Goal: Transaction & Acquisition: Purchase product/service

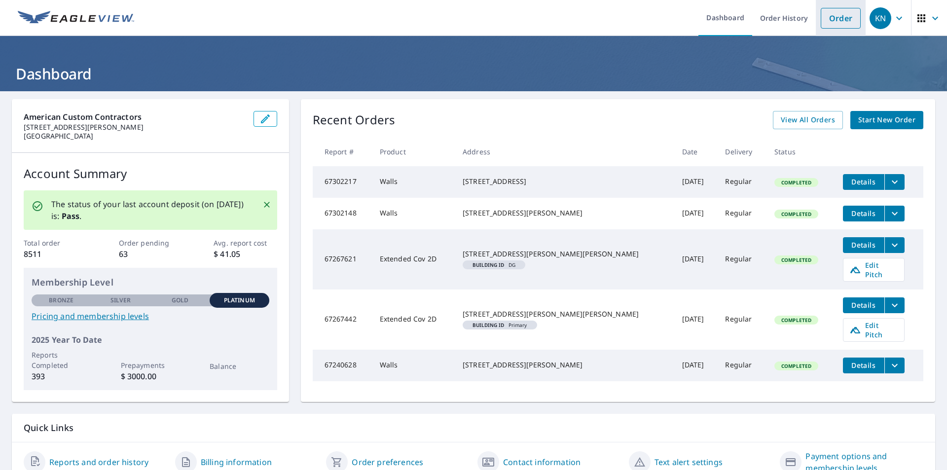
click at [850, 26] on link "Order" at bounding box center [840, 18] width 40 height 21
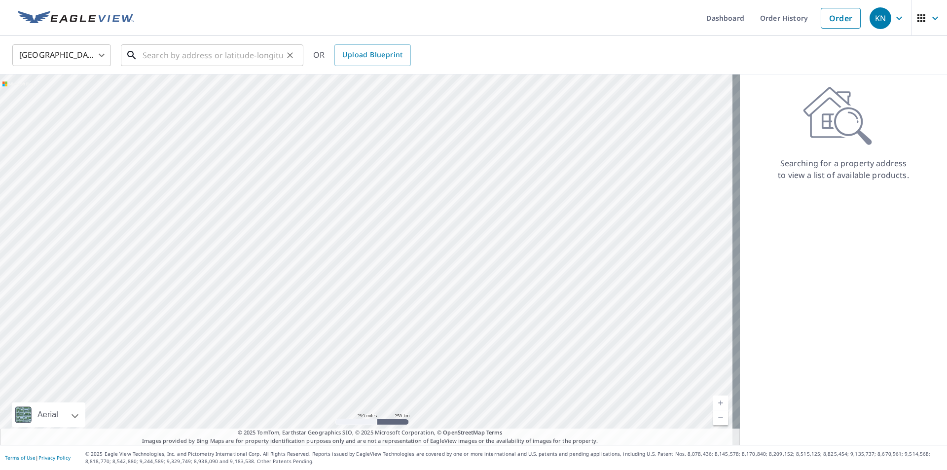
click at [253, 64] on input "text" at bounding box center [212, 55] width 141 height 28
click at [168, 47] on input "text" at bounding box center [212, 55] width 141 height 28
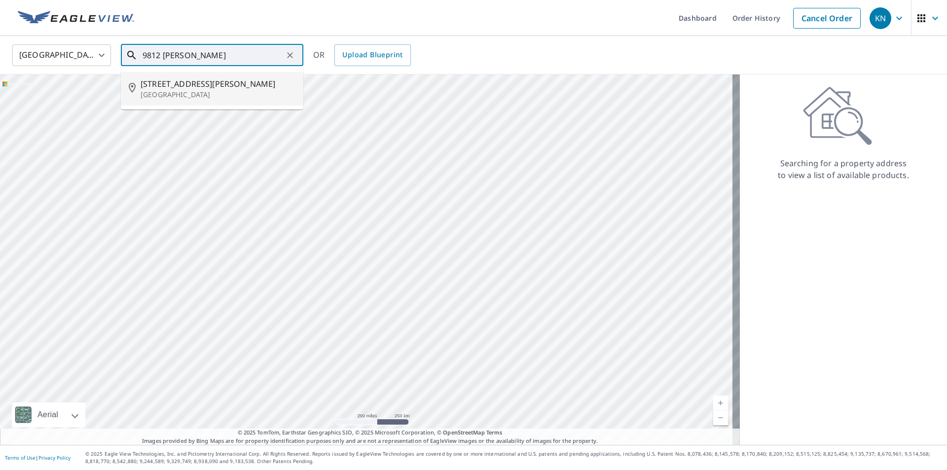
click at [207, 83] on span "[STREET_ADDRESS][PERSON_NAME]" at bounding box center [218, 84] width 155 height 12
type input "[STREET_ADDRESS][PERSON_NAME]"
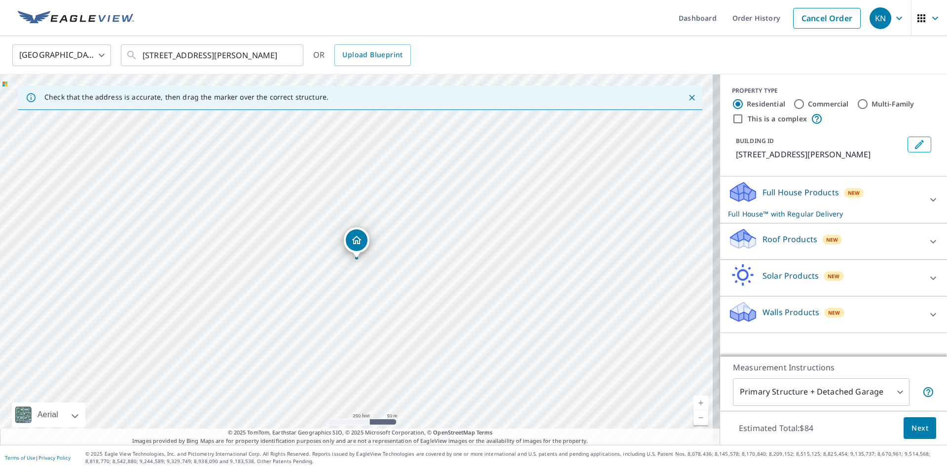
click at [869, 205] on div "Full House Products New Full House™ with Regular Delivery" at bounding box center [824, 199] width 193 height 38
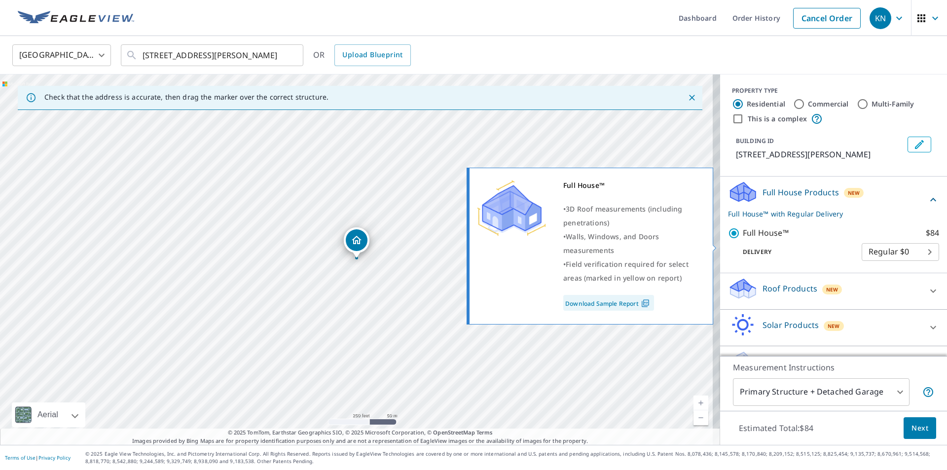
click at [730, 239] on input "Full House™ $84" at bounding box center [735, 233] width 15 height 12
checkbox input "false"
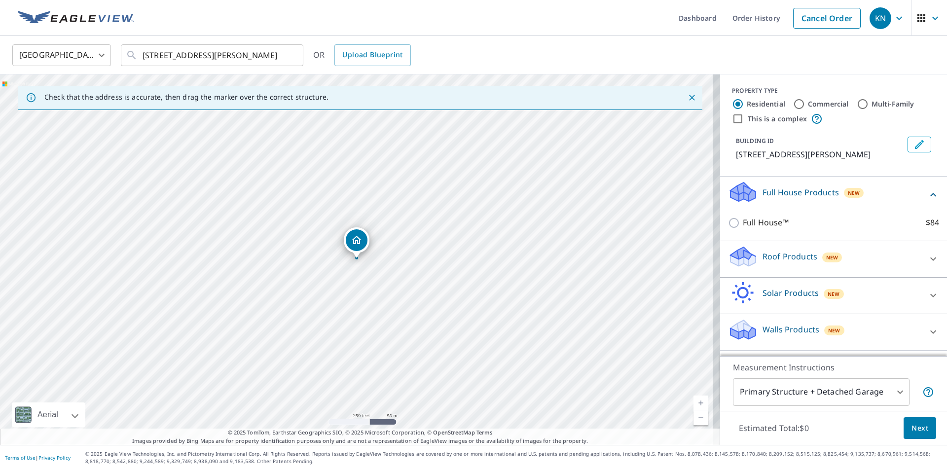
click at [880, 209] on div "Full House Products New" at bounding box center [827, 194] width 199 height 28
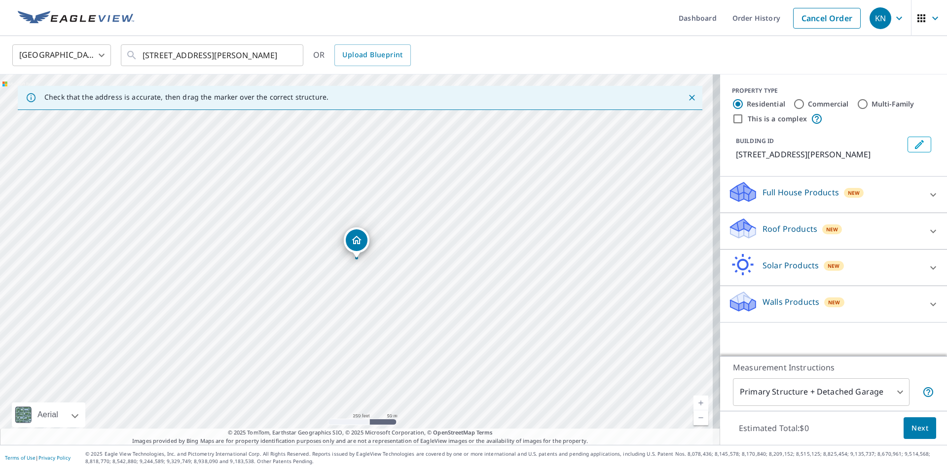
click at [870, 278] on div "Solar Products New" at bounding box center [824, 267] width 193 height 28
click at [857, 269] on div "Solar Products New" at bounding box center [827, 267] width 199 height 28
click at [883, 308] on div "Walls Products New" at bounding box center [824, 304] width 193 height 28
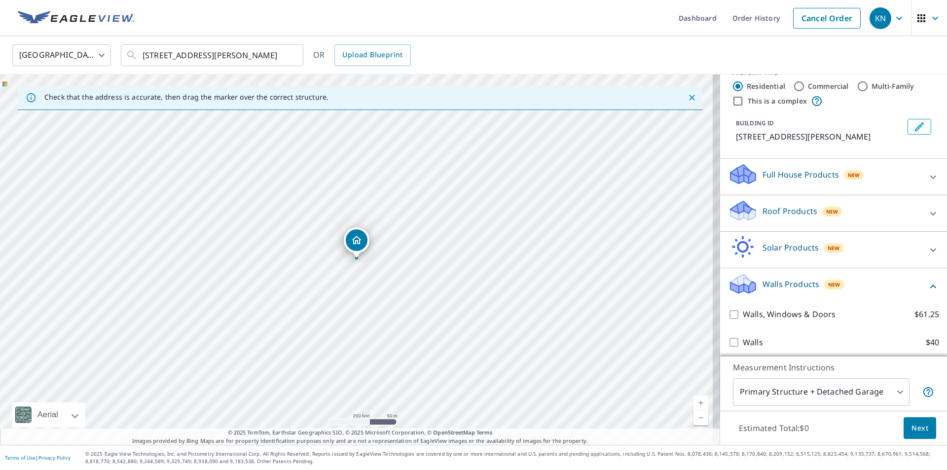
scroll to position [34, 0]
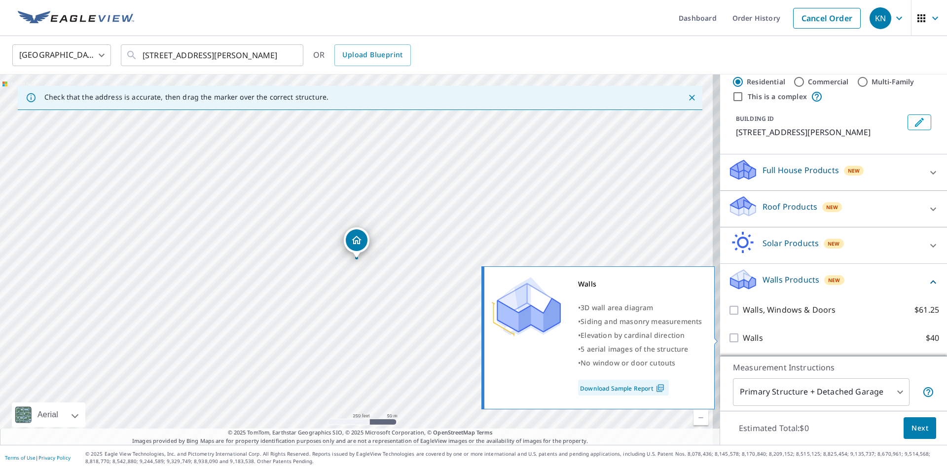
click at [731, 339] on input "Walls $40" at bounding box center [735, 338] width 15 height 12
checkbox input "true"
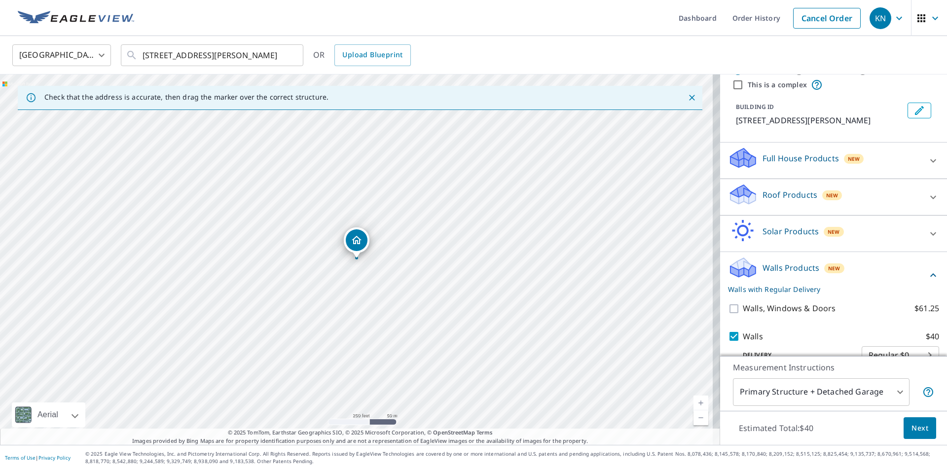
click at [874, 284] on div "Walls Products New Walls with Regular Delivery" at bounding box center [827, 275] width 199 height 38
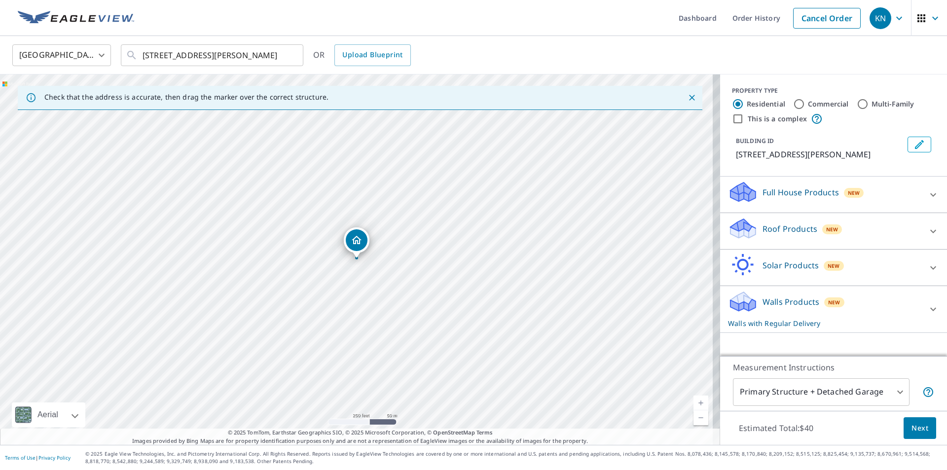
scroll to position [0, 0]
click at [834, 307] on div "New" at bounding box center [834, 302] width 20 height 12
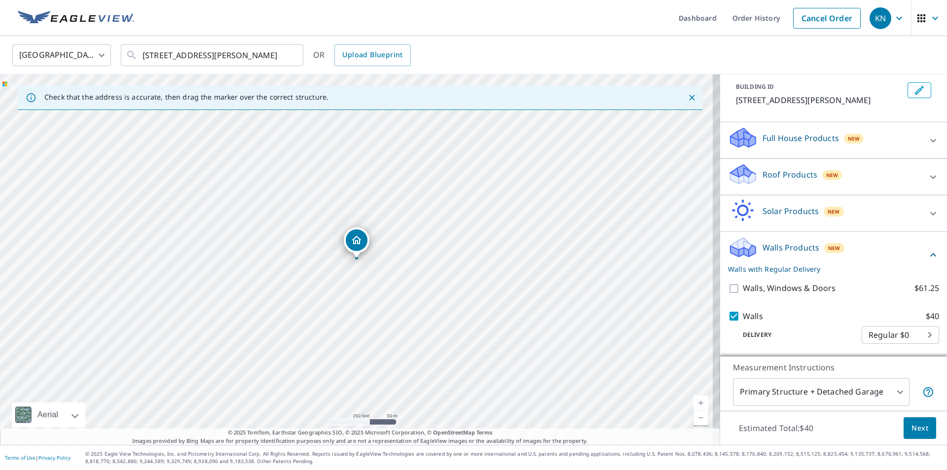
scroll to position [66, 0]
click at [911, 425] on span "Next" at bounding box center [919, 428] width 17 height 12
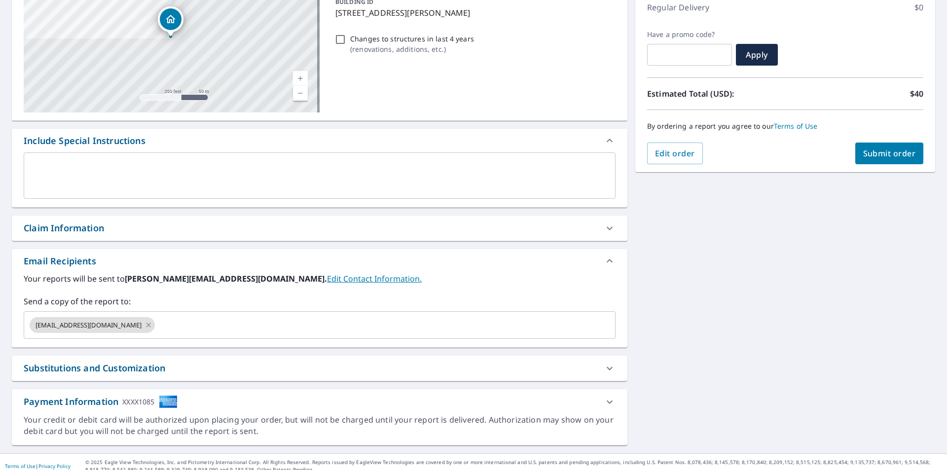
scroll to position [148, 0]
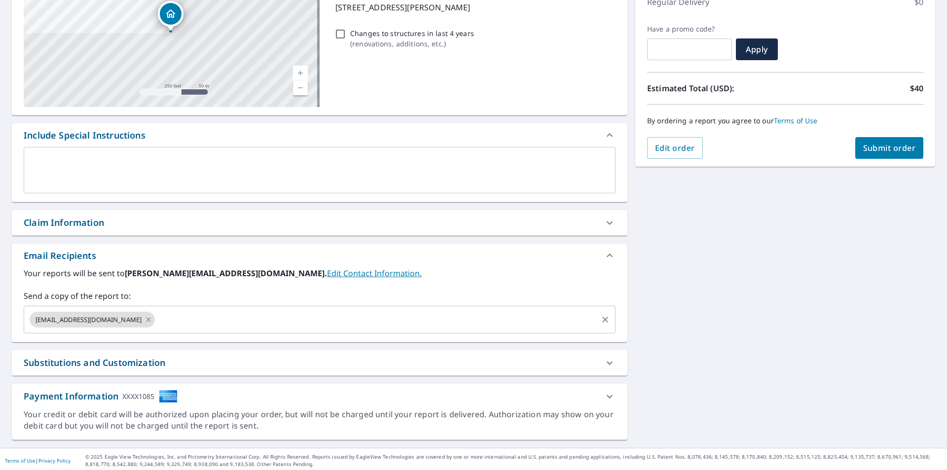
click at [151, 319] on icon at bounding box center [148, 319] width 4 height 4
checkbox input "true"
click at [176, 319] on input "text" at bounding box center [312, 319] width 568 height 19
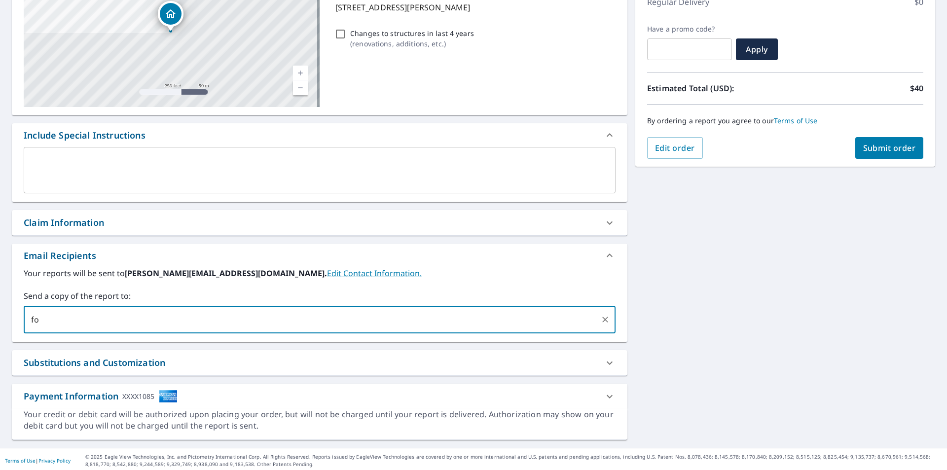
type input "f"
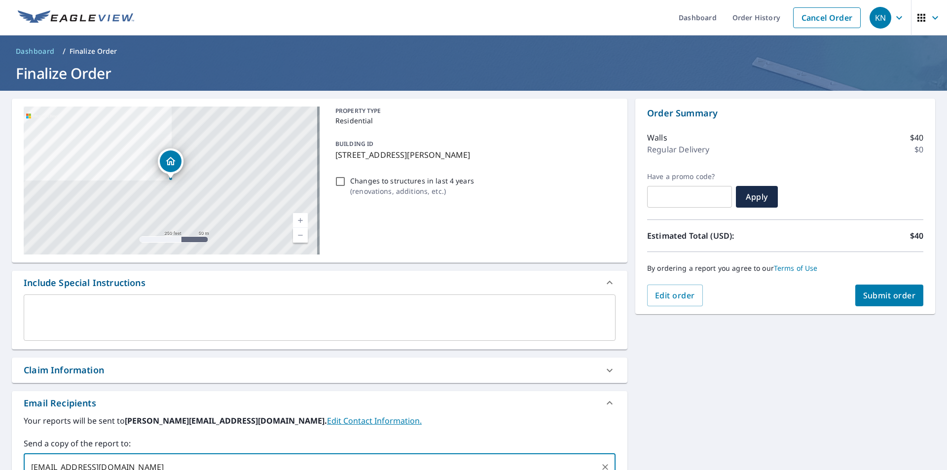
scroll to position [0, 0]
type input "[EMAIL_ADDRESS][DOMAIN_NAME]"
checkbox input "true"
click at [673, 150] on p "Regular Delivery" at bounding box center [678, 150] width 62 height 12
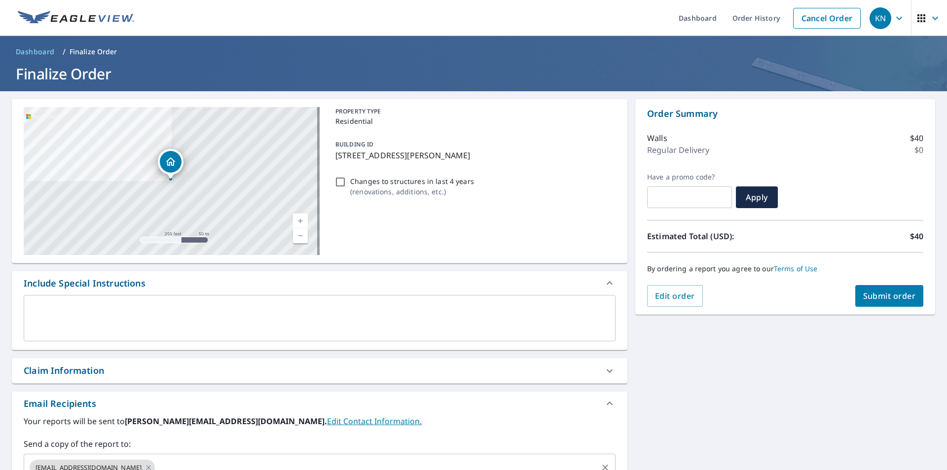
click at [673, 150] on p "Regular Delivery" at bounding box center [678, 150] width 62 height 12
click at [680, 286] on button "Edit order" at bounding box center [675, 296] width 56 height 22
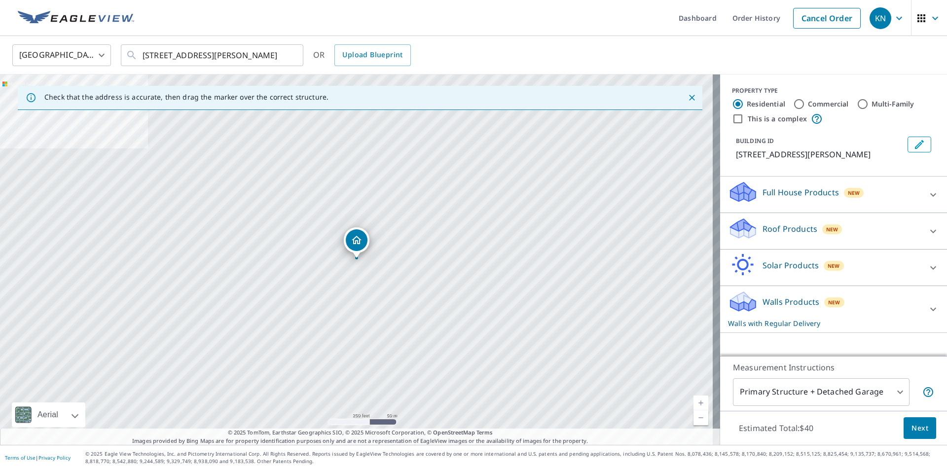
click at [784, 328] on p "Walls with Regular Delivery" at bounding box center [824, 323] width 193 height 10
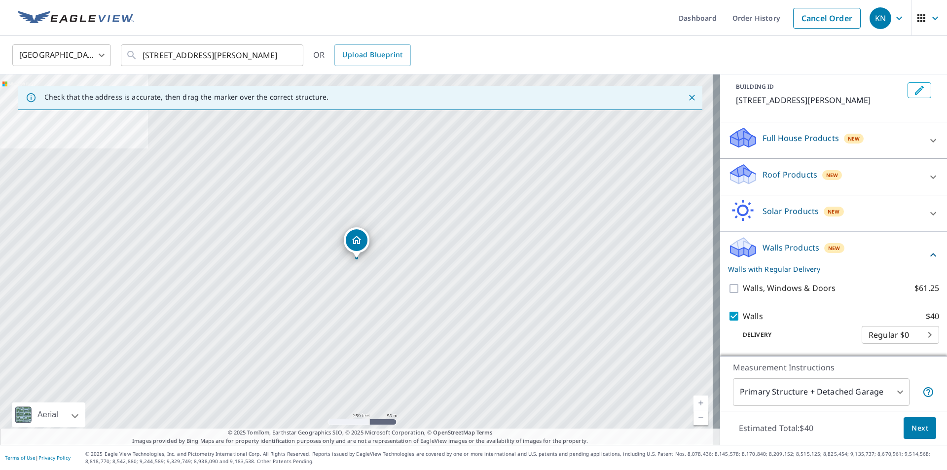
scroll to position [66, 0]
click at [866, 333] on body "KN KN Dashboard Order History Cancel Order KN [GEOGRAPHIC_DATA] [GEOGRAPHIC_DAT…" at bounding box center [473, 235] width 947 height 470
click at [889, 331] on ul "Regular $0" at bounding box center [885, 334] width 77 height 26
click at [837, 323] on div at bounding box center [473, 235] width 947 height 470
click at [879, 329] on body "KN KN Dashboard Order History Cancel Order KN [GEOGRAPHIC_DATA] [GEOGRAPHIC_DAT…" at bounding box center [473, 235] width 947 height 470
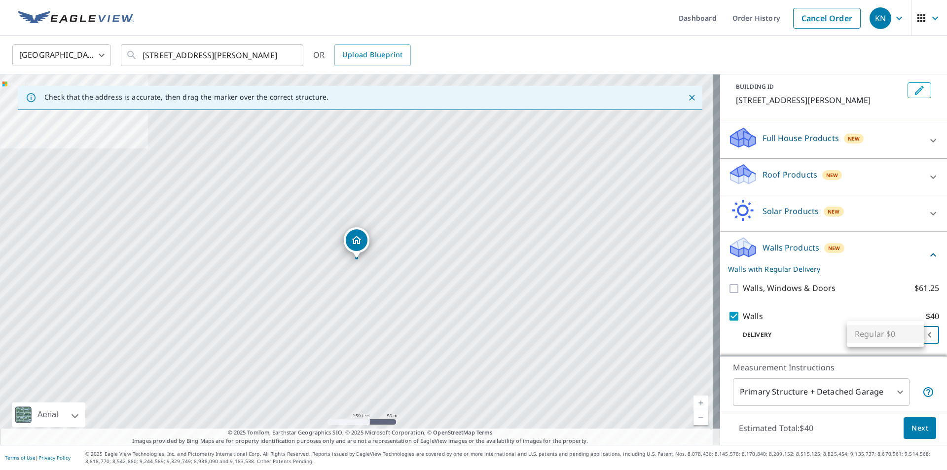
click at [876, 334] on ul "Regular $0" at bounding box center [885, 334] width 77 height 26
click at [811, 331] on div at bounding box center [473, 235] width 947 height 470
click at [885, 330] on body "KN KN Dashboard Order History Cancel Order KN [GEOGRAPHIC_DATA] [GEOGRAPHIC_DAT…" at bounding box center [473, 235] width 947 height 470
click at [830, 318] on div at bounding box center [473, 235] width 947 height 470
click at [790, 273] on p "Walls with Regular Delivery" at bounding box center [827, 269] width 199 height 10
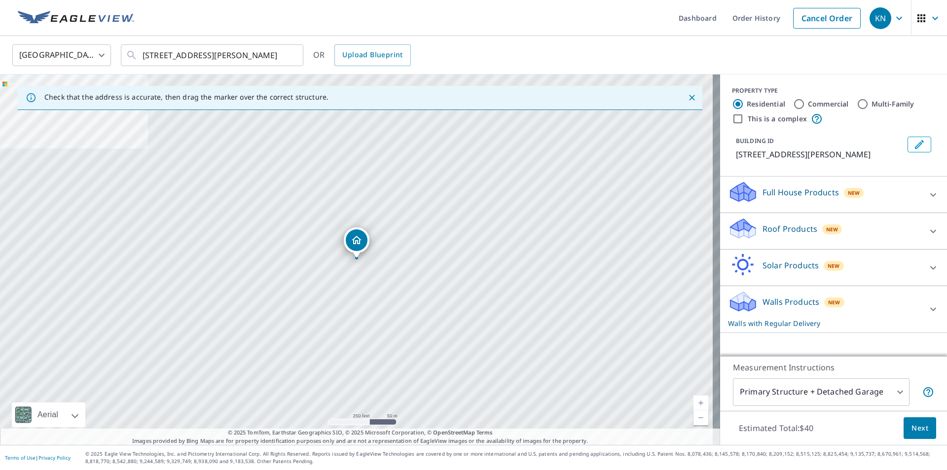
scroll to position [0, 0]
click at [911, 426] on span "Next" at bounding box center [919, 428] width 17 height 12
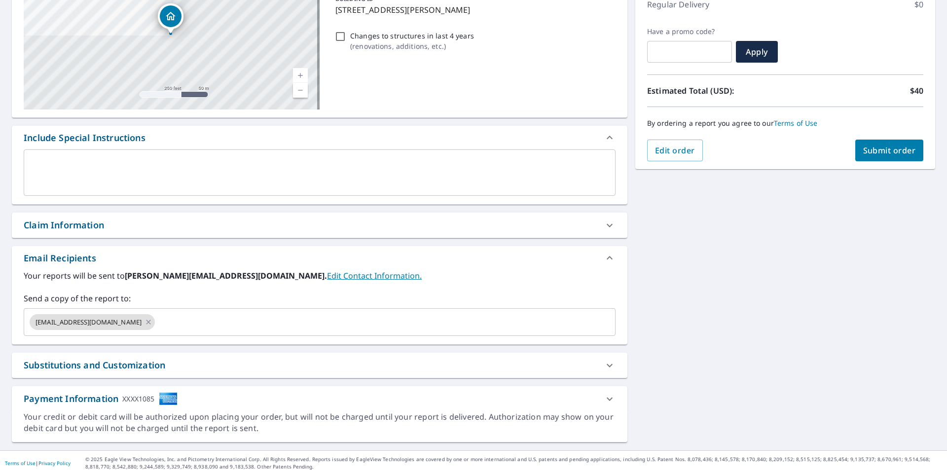
scroll to position [148, 0]
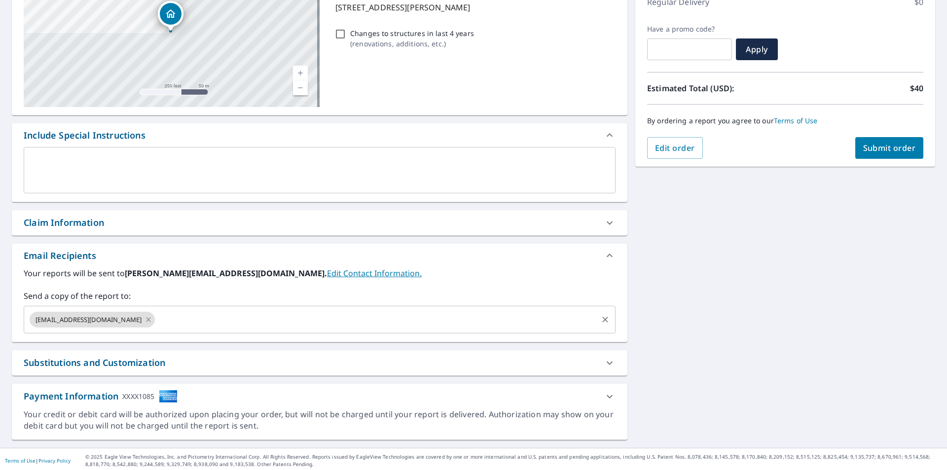
click at [229, 332] on div "[EMAIL_ADDRESS][DOMAIN_NAME] ​" at bounding box center [320, 320] width 592 height 28
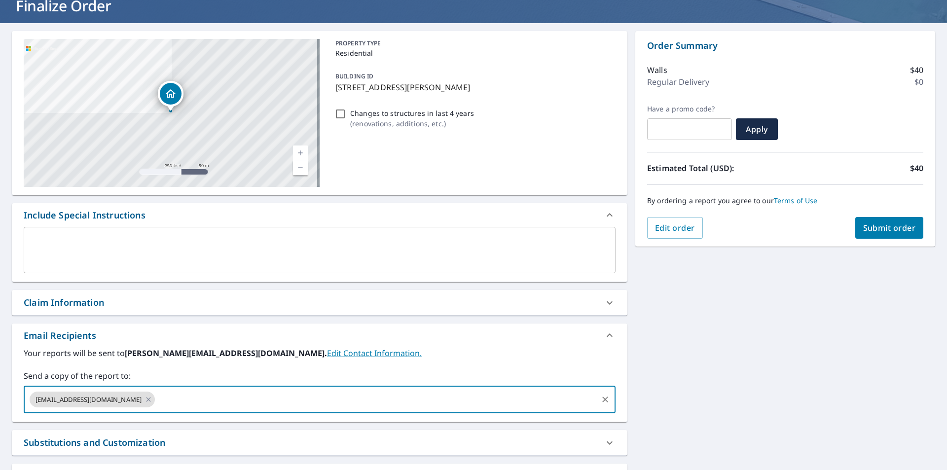
scroll to position [151, 0]
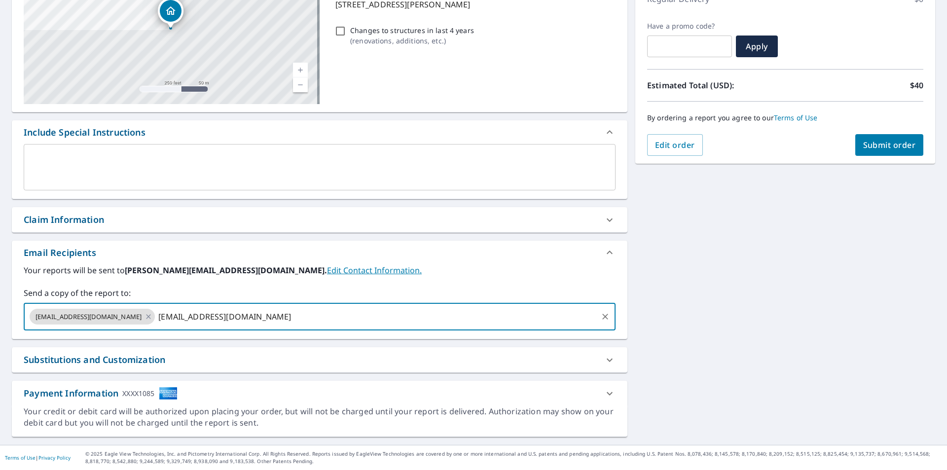
type input "[EMAIL_ADDRESS][DOMAIN_NAME]"
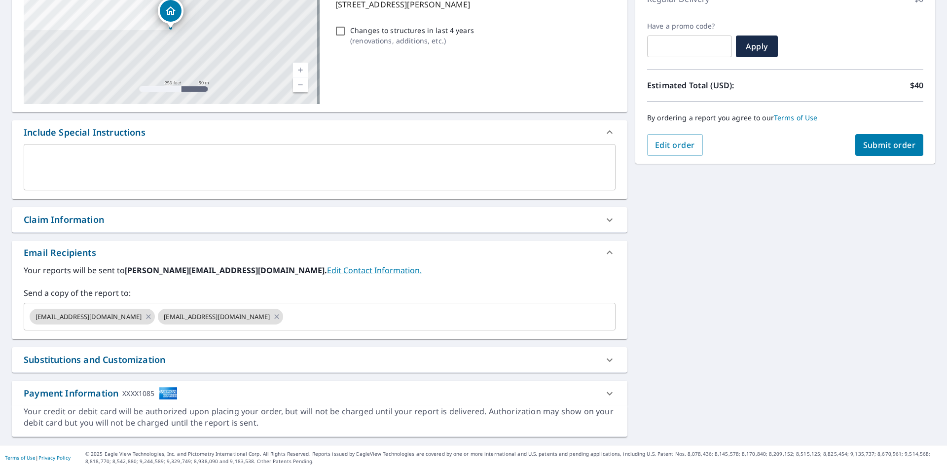
click at [889, 149] on span "Submit order" at bounding box center [889, 145] width 53 height 11
checkbox input "true"
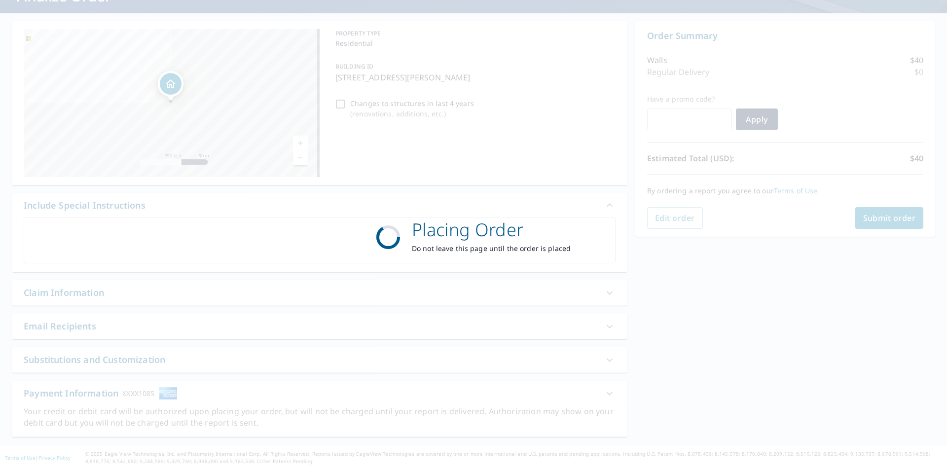
scroll to position [78, 0]
